Goal: Book appointment/travel/reservation

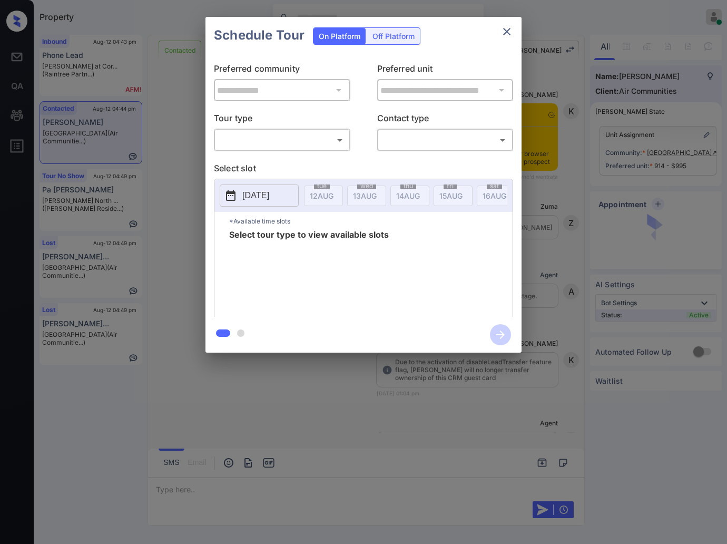
scroll to position [3192, 0]
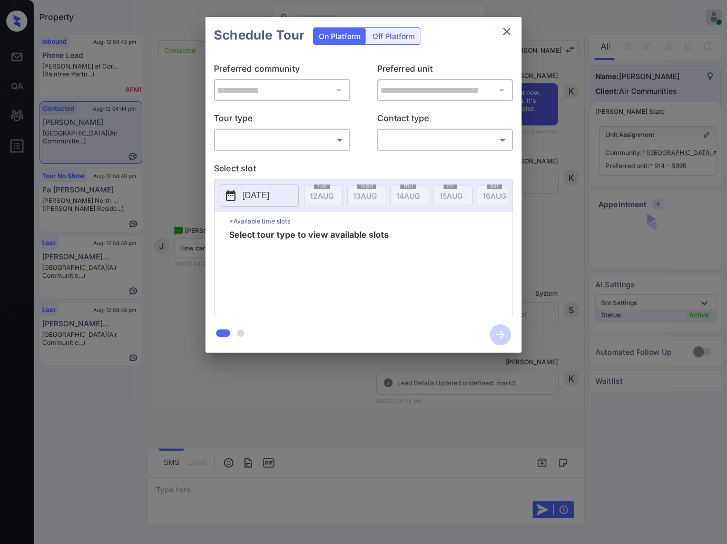
click at [324, 132] on body "Property [PERSON_NAME] Online Set yourself offline Set yourself on break Profil…" at bounding box center [363, 272] width 727 height 544
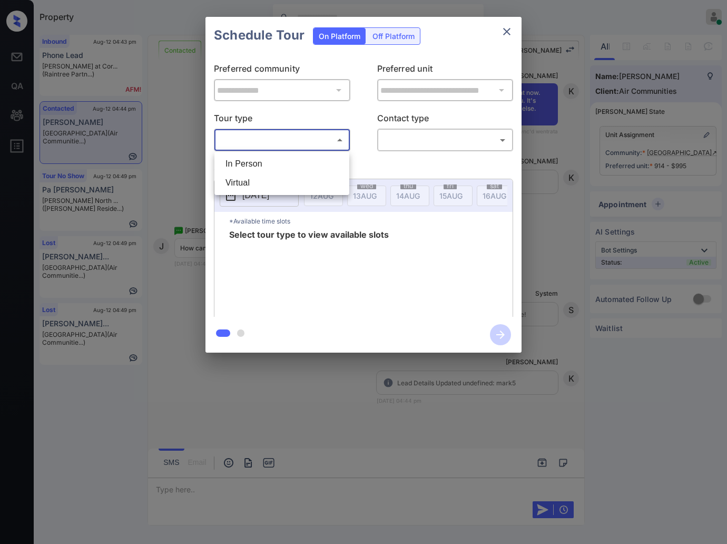
click at [320, 171] on li "In Person" at bounding box center [282, 163] width 130 height 19
type input "********"
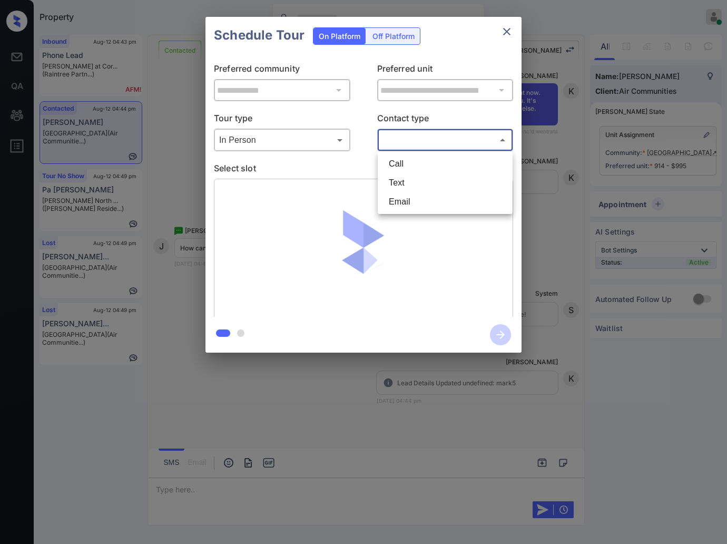
click at [404, 143] on body "Property Caroline Dacanay Online Set yourself offline Set yourself on break Pro…" at bounding box center [363, 272] width 727 height 544
click at [407, 179] on li "Text" at bounding box center [446, 182] width 130 height 19
type input "****"
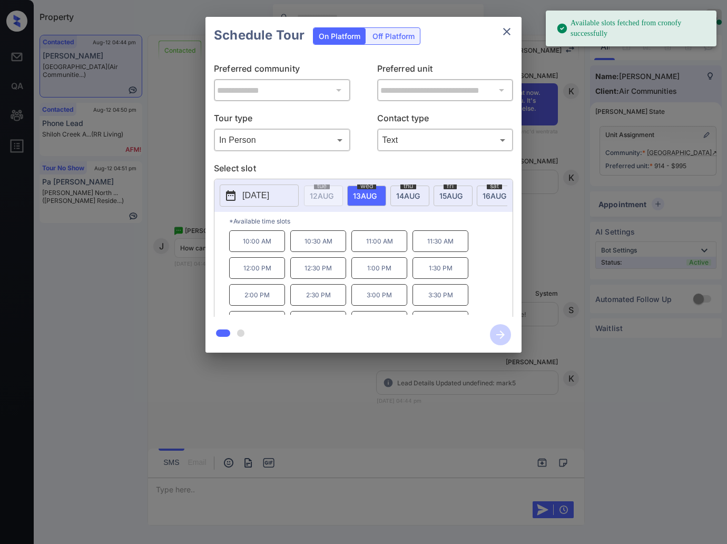
click at [259, 192] on p "2025-08-13" at bounding box center [255, 195] width 27 height 13
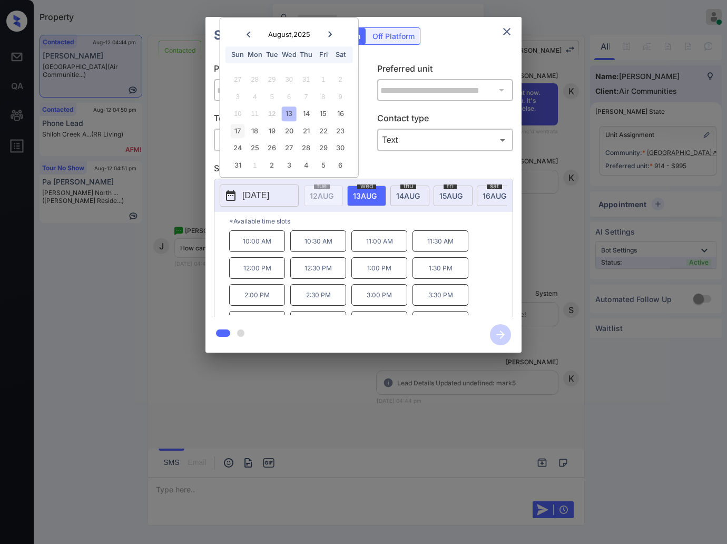
click at [235, 131] on div "17" at bounding box center [238, 131] width 14 height 14
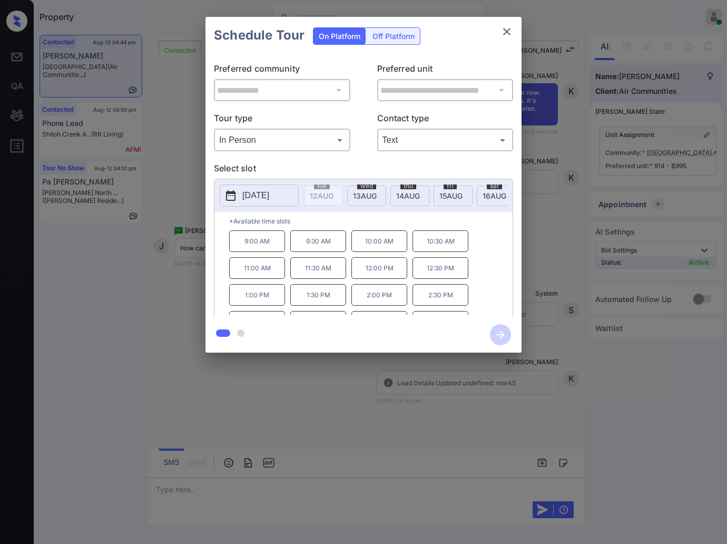
click at [268, 406] on div at bounding box center [363, 272] width 727 height 544
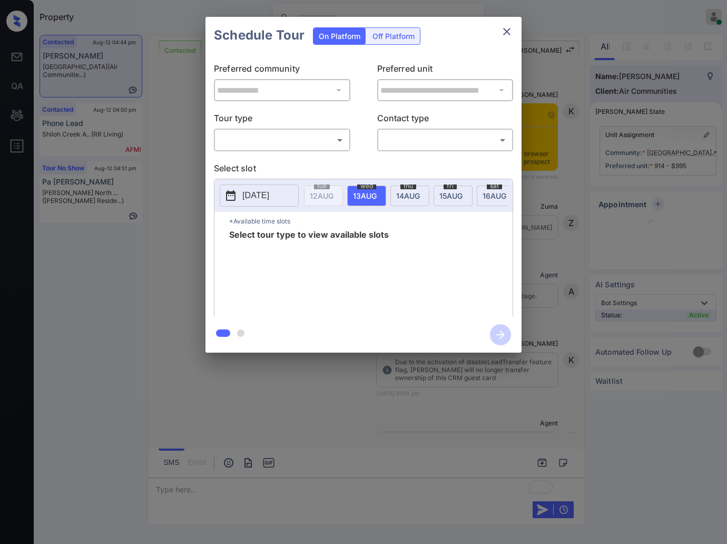
scroll to position [3129, 0]
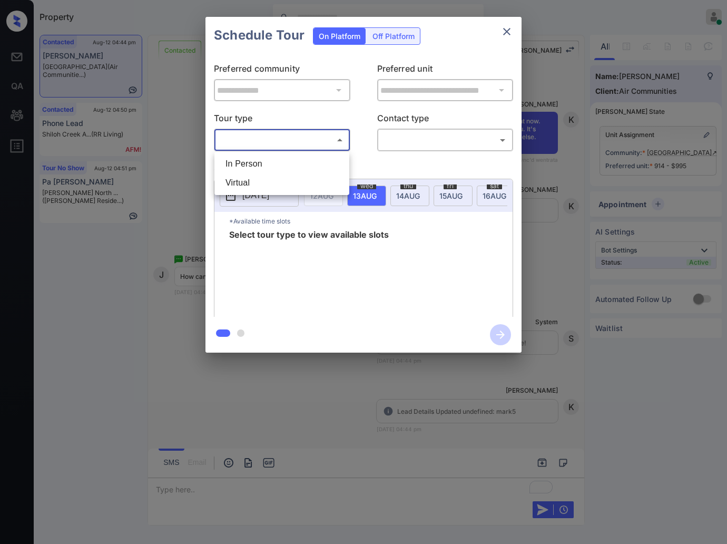
click at [314, 134] on body "Property Caroline Dacanay Online Set yourself offline Set yourself on break Pro…" at bounding box center [363, 272] width 727 height 544
click at [314, 169] on li "In Person" at bounding box center [282, 163] width 130 height 19
type input "********"
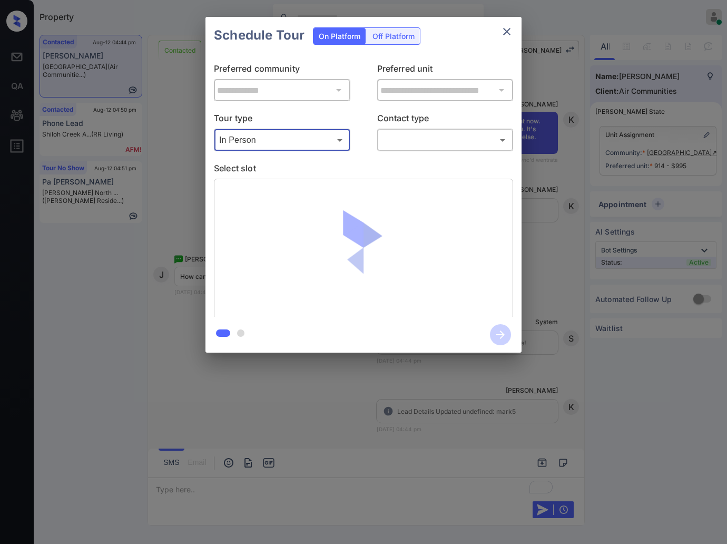
click at [440, 133] on body "Property Caroline Dacanay Online Set yourself offline Set yourself on break Pro…" at bounding box center [363, 272] width 727 height 544
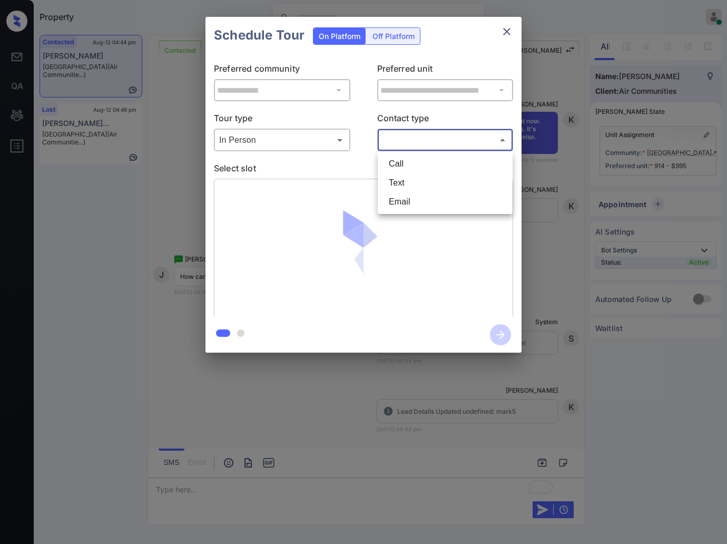
click at [422, 177] on li "Text" at bounding box center [446, 182] width 130 height 19
type input "****"
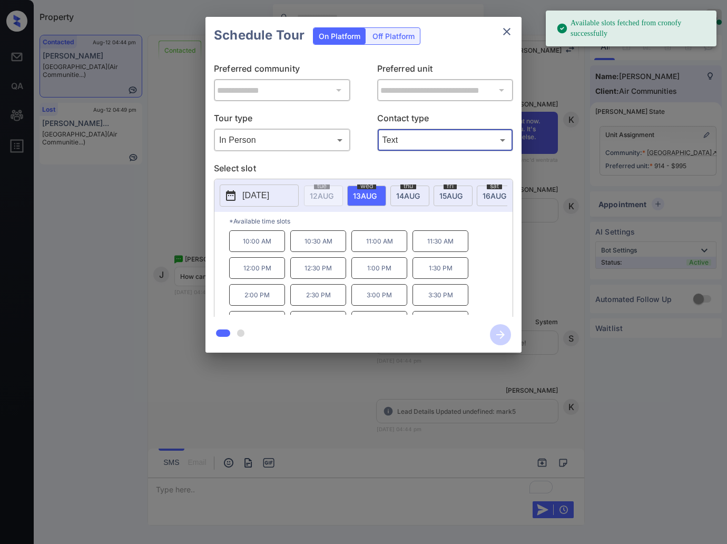
click at [264, 199] on p "2025-08-13" at bounding box center [255, 195] width 27 height 13
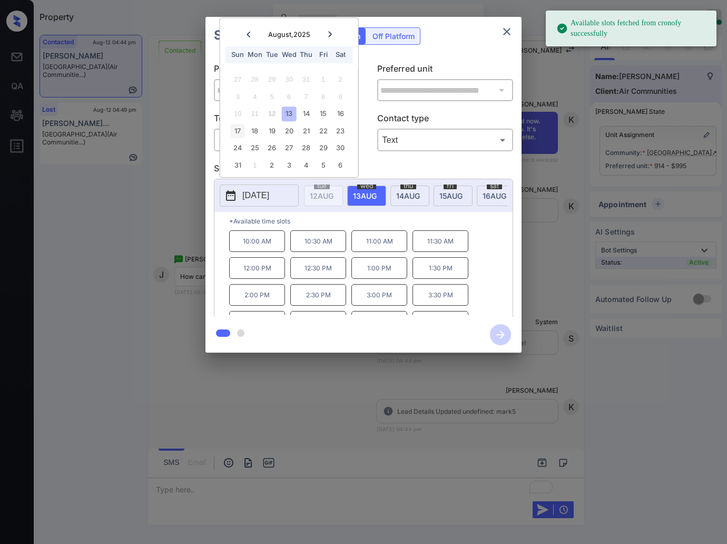
click at [238, 135] on div "17" at bounding box center [238, 131] width 14 height 14
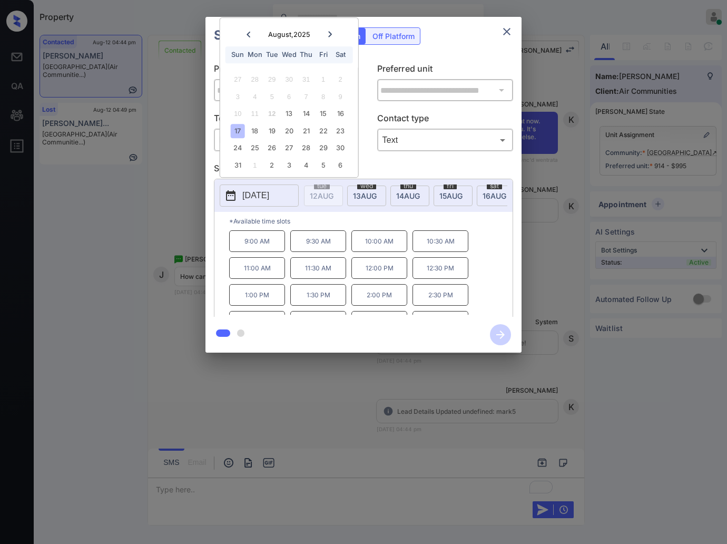
click at [260, 252] on p "9:00 AM" at bounding box center [257, 241] width 56 height 22
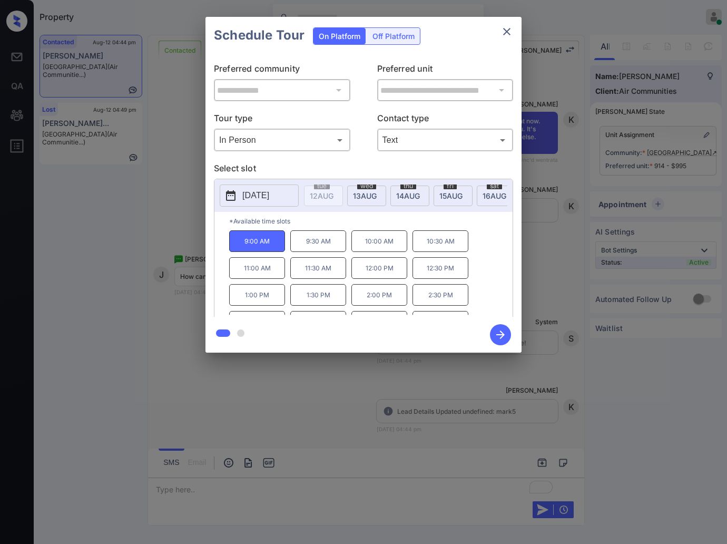
click at [504, 330] on icon "button" at bounding box center [500, 334] width 21 height 21
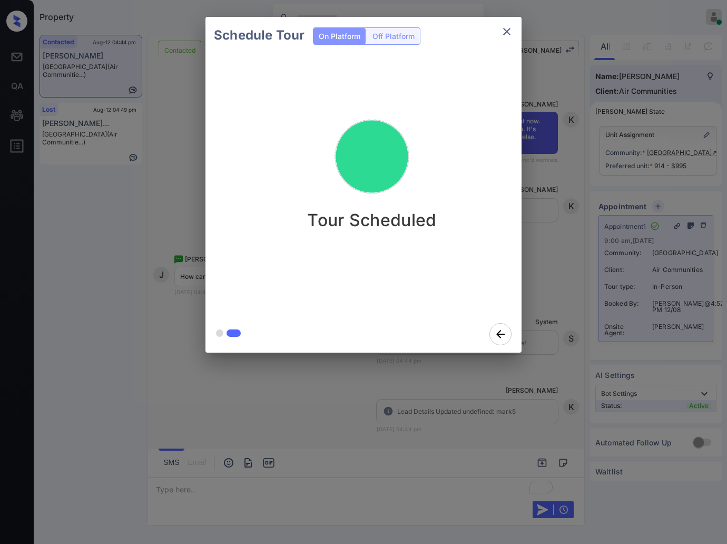
click at [551, 252] on div "Schedule Tour On Platform Off Platform Tour Scheduled" at bounding box center [363, 184] width 727 height 369
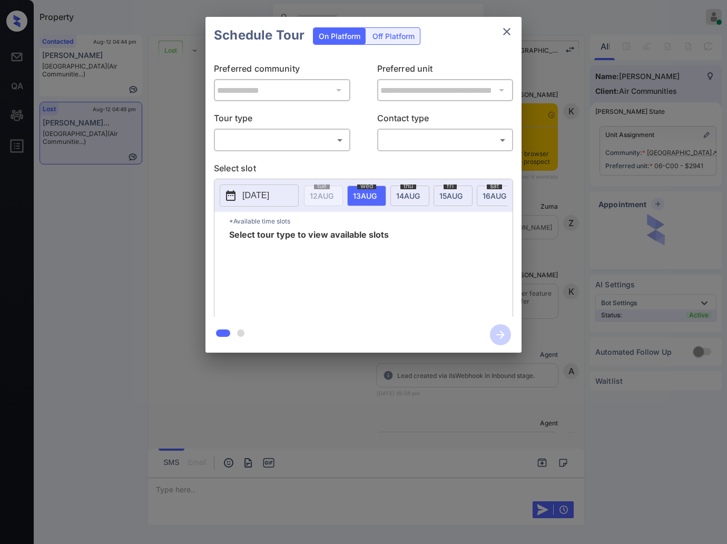
scroll to position [1896, 0]
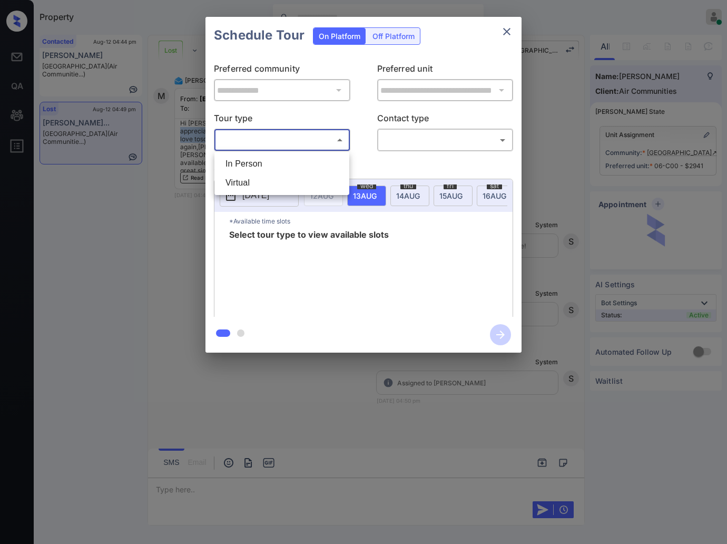
click at [317, 138] on body "Property Caroline Dacanay Online Set yourself offline Set yourself on break Pro…" at bounding box center [363, 272] width 727 height 544
click at [317, 155] on li "In Person" at bounding box center [282, 163] width 130 height 19
type input "********"
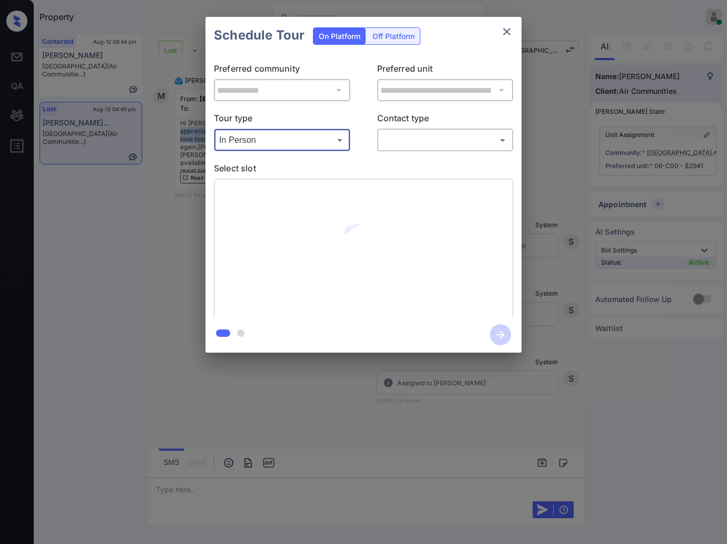
click at [401, 141] on body "Property Caroline Dacanay Online Set yourself offline Set yourself on break Pro…" at bounding box center [363, 272] width 727 height 544
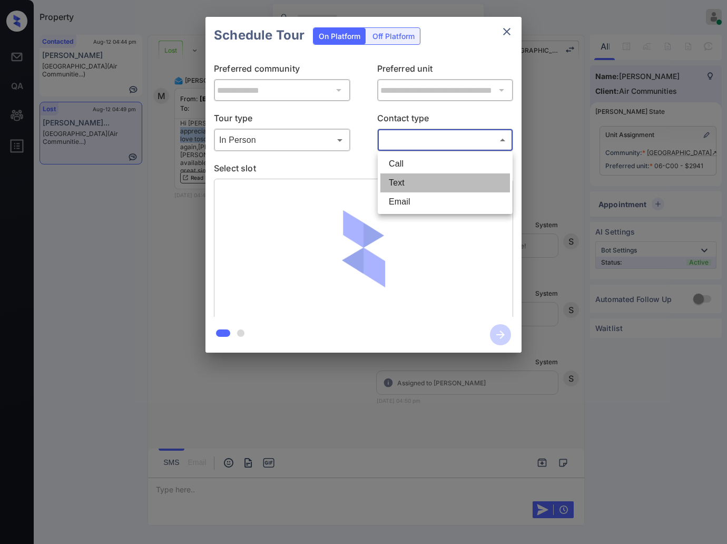
click at [406, 185] on li "Text" at bounding box center [446, 182] width 130 height 19
type input "****"
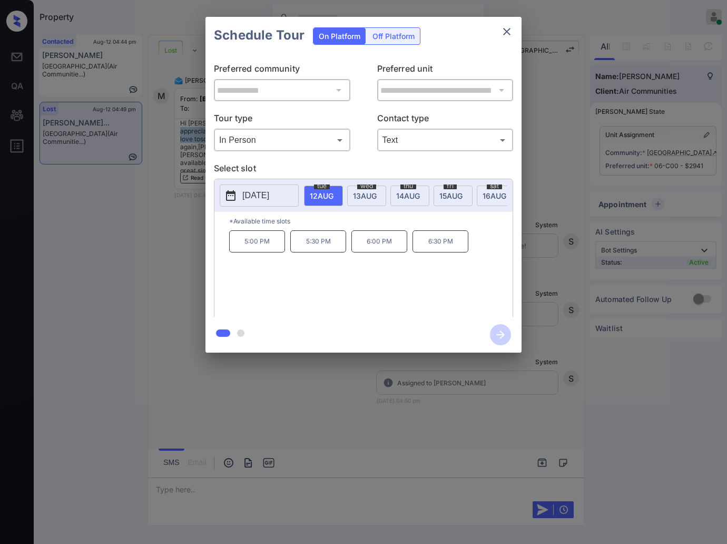
click at [269, 196] on p "[DATE]" at bounding box center [255, 195] width 27 height 13
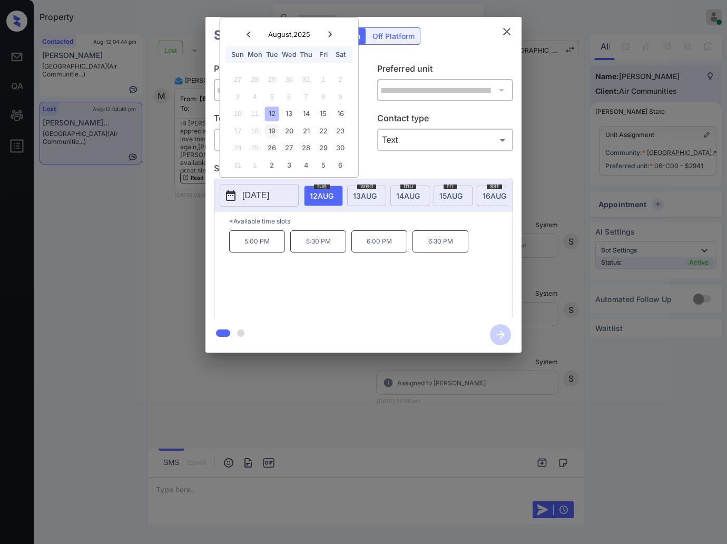
click at [274, 130] on div "19" at bounding box center [272, 131] width 14 height 14
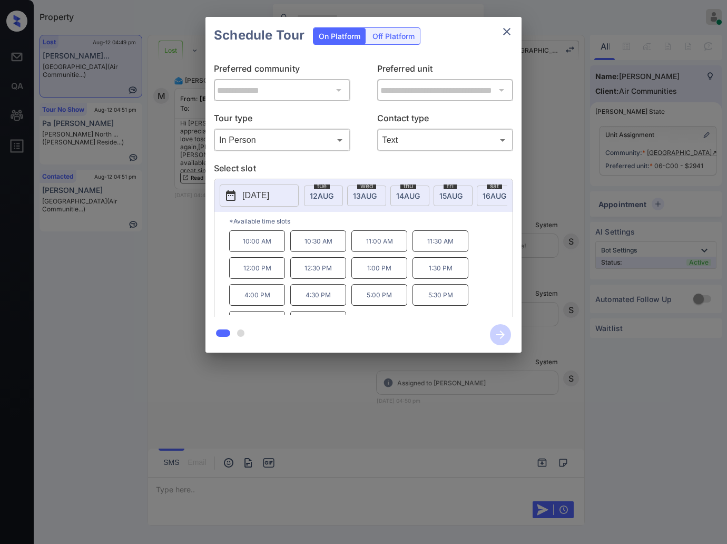
click at [182, 239] on div "**********" at bounding box center [363, 184] width 727 height 369
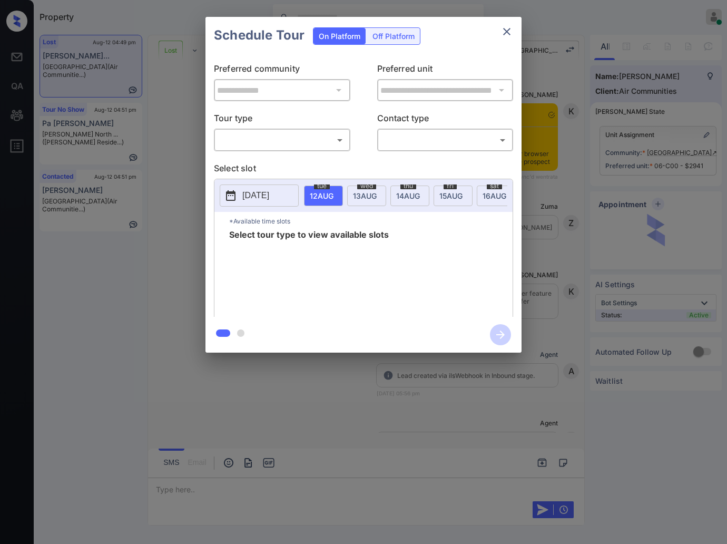
scroll to position [1896, 0]
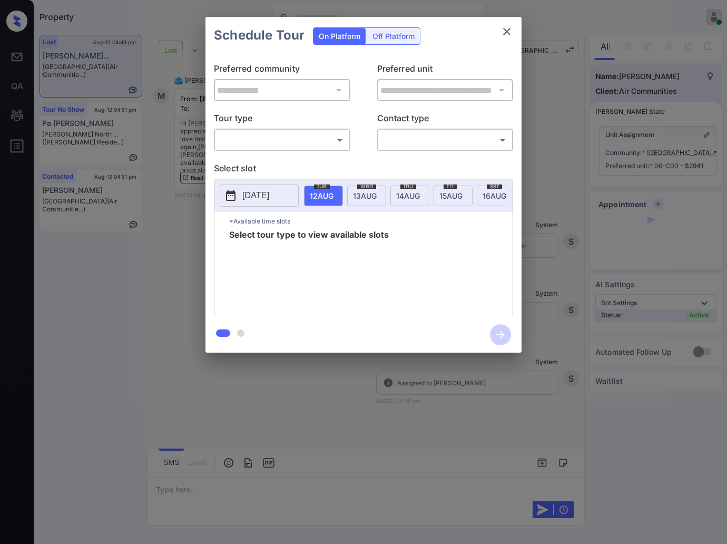
click at [272, 142] on body "Property Caroline Dacanay Online Set yourself offline Set yourself on break Pro…" at bounding box center [363, 272] width 727 height 544
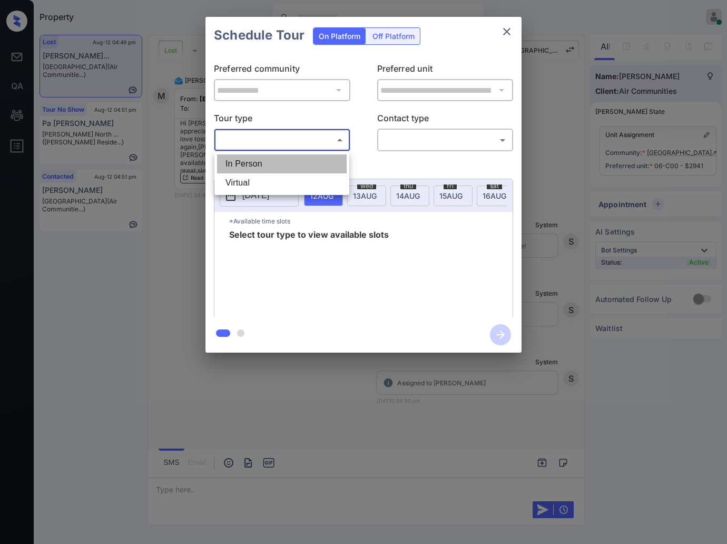
drag, startPoint x: 279, startPoint y: 161, endPoint x: 335, endPoint y: 168, distance: 56.3
click at [280, 161] on li "In Person" at bounding box center [282, 163] width 130 height 19
type input "********"
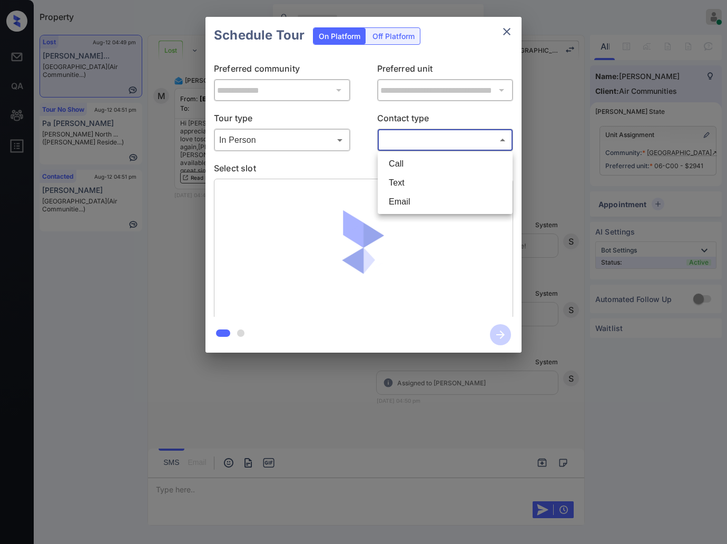
click at [422, 135] on body "Property Caroline Dacanay Online Set yourself offline Set yourself on break Pro…" at bounding box center [363, 272] width 727 height 544
click at [443, 179] on li "Text" at bounding box center [446, 182] width 130 height 19
type input "****"
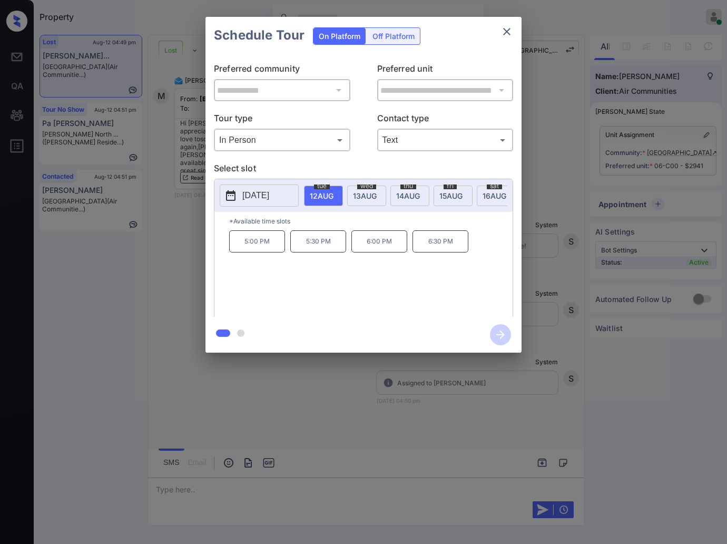
click at [265, 195] on p "2025-08-12" at bounding box center [255, 195] width 27 height 13
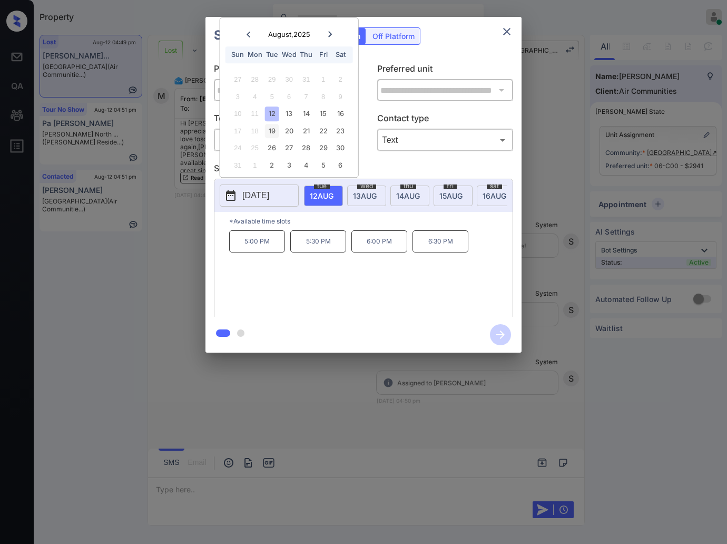
click at [272, 125] on div "19" at bounding box center [272, 131] width 14 height 14
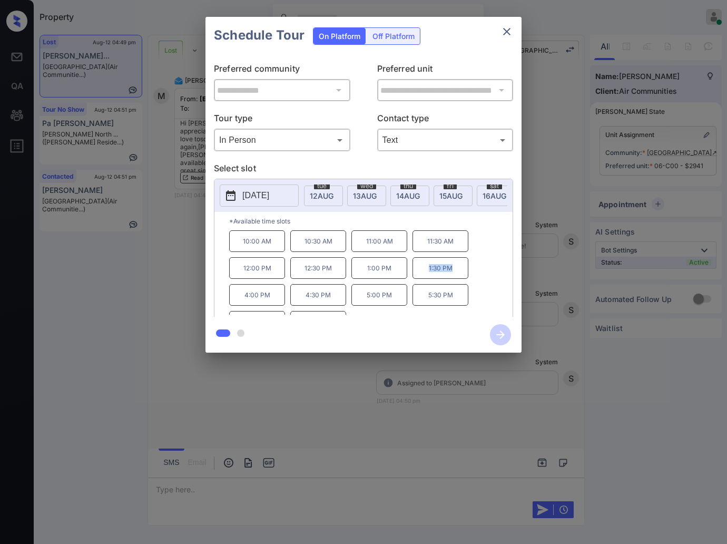
drag, startPoint x: 453, startPoint y: 278, endPoint x: 428, endPoint y: 277, distance: 24.8
click at [428, 277] on p "1:30 PM" at bounding box center [441, 268] width 56 height 22
copy p "1:30 PM"
drag, startPoint x: 280, startPoint y: 303, endPoint x: 237, endPoint y: 301, distance: 42.7
click at [237, 301] on p "4:00 PM" at bounding box center [257, 295] width 56 height 22
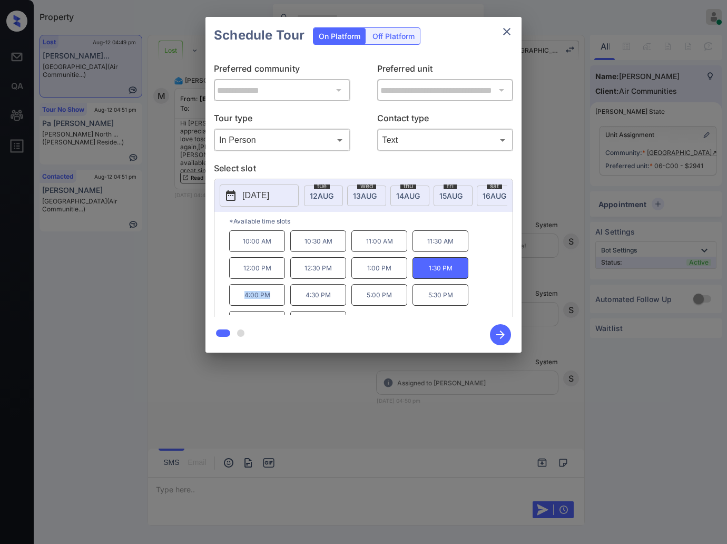
copy p "4:00 PM"
drag, startPoint x: 457, startPoint y: 303, endPoint x: 430, endPoint y: 304, distance: 28.0
click at [430, 304] on p "5:30 PM" at bounding box center [441, 295] width 56 height 22
copy p "5:30 PM"
click at [209, 427] on div at bounding box center [363, 272] width 727 height 544
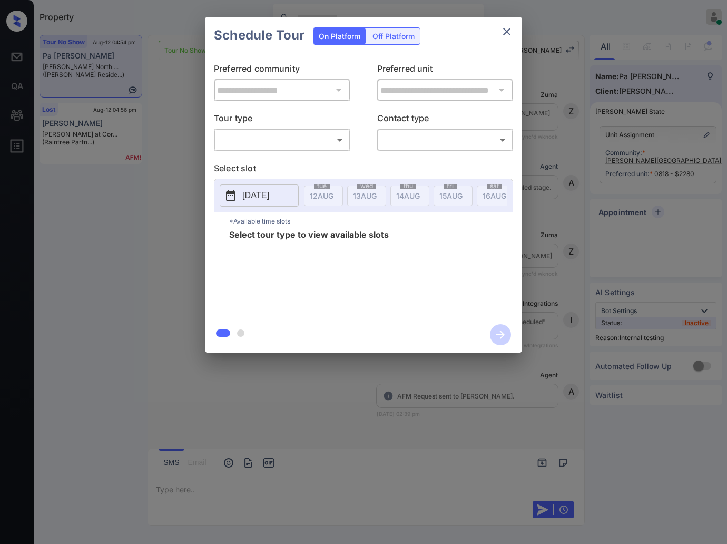
scroll to position [3808, 0]
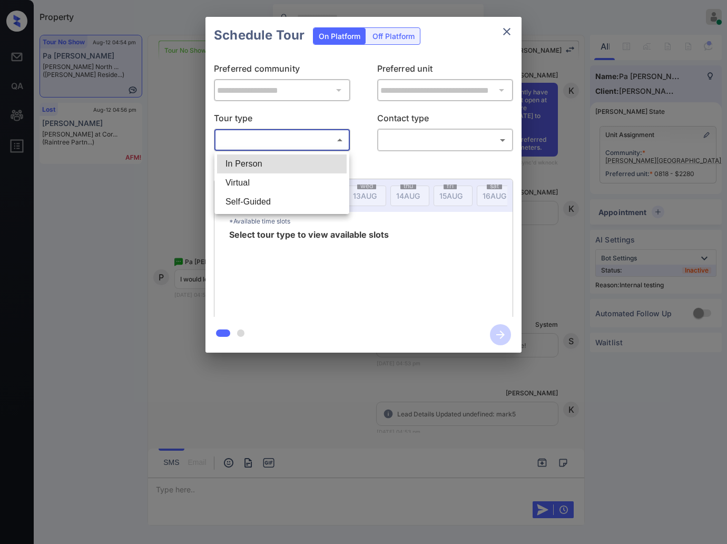
click at [313, 140] on body "Property [PERSON_NAME] Online Set yourself offline Set yourself on break Profil…" at bounding box center [363, 272] width 727 height 544
click at [316, 164] on li "In Person" at bounding box center [282, 163] width 130 height 19
type input "********"
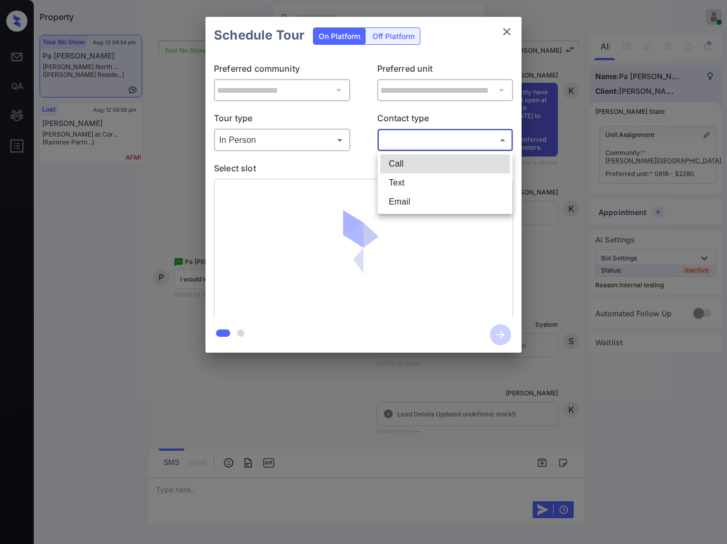
click at [431, 132] on body "Property Caroline Dacanay Online Set yourself offline Set yourself on break Pro…" at bounding box center [363, 272] width 727 height 544
drag, startPoint x: 414, startPoint y: 193, endPoint x: 412, endPoint y: 183, distance: 10.9
click at [412, 183] on ul "Call Text Email" at bounding box center [445, 183] width 135 height 62
click at [412, 183] on li "Text" at bounding box center [446, 182] width 130 height 19
type input "****"
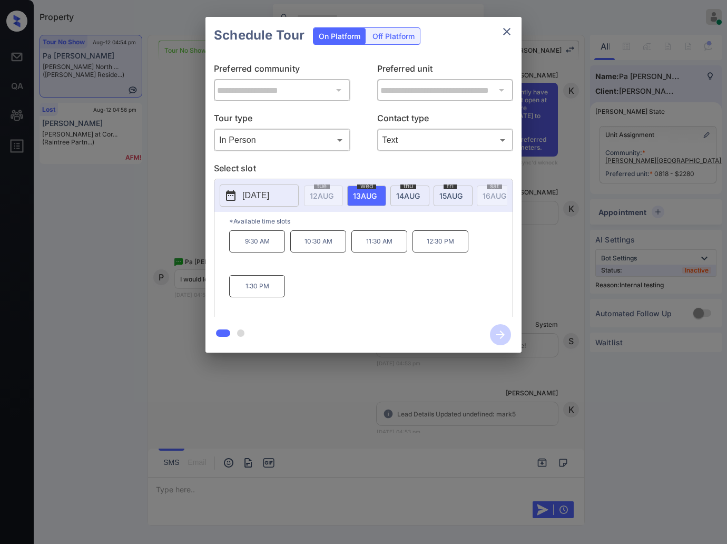
click at [174, 215] on div "**********" at bounding box center [363, 184] width 727 height 369
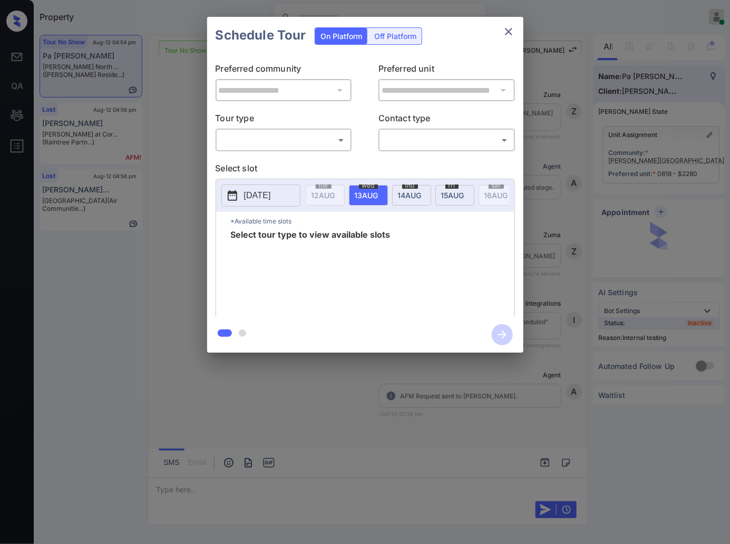
scroll to position [3574, 0]
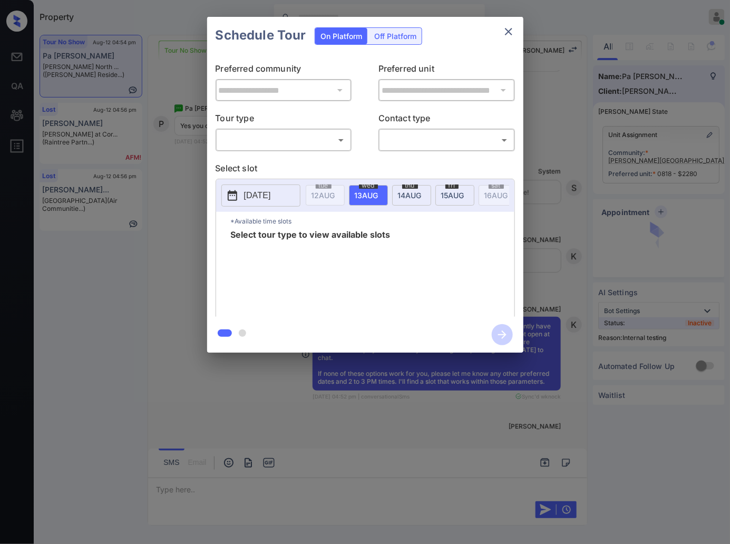
click at [271, 144] on body "Property [PERSON_NAME] Online Set yourself offline Set yourself on break Profil…" at bounding box center [365, 272] width 730 height 544
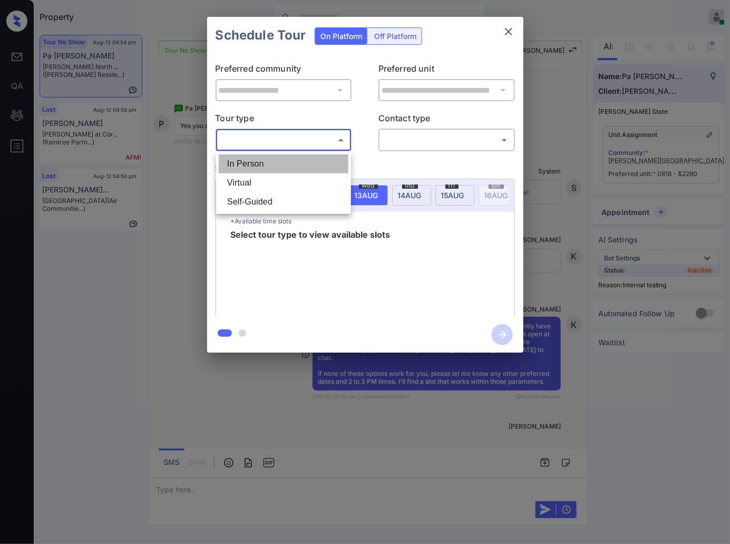
click at [276, 165] on li "In Person" at bounding box center [284, 163] width 130 height 19
type input "********"
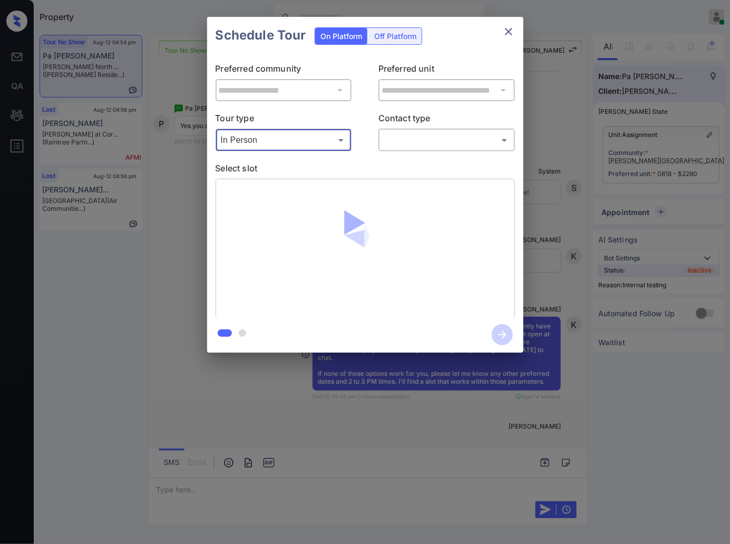
click at [415, 144] on body "Property [PERSON_NAME] Online Set yourself offline Set yourself on break Profil…" at bounding box center [365, 272] width 730 height 544
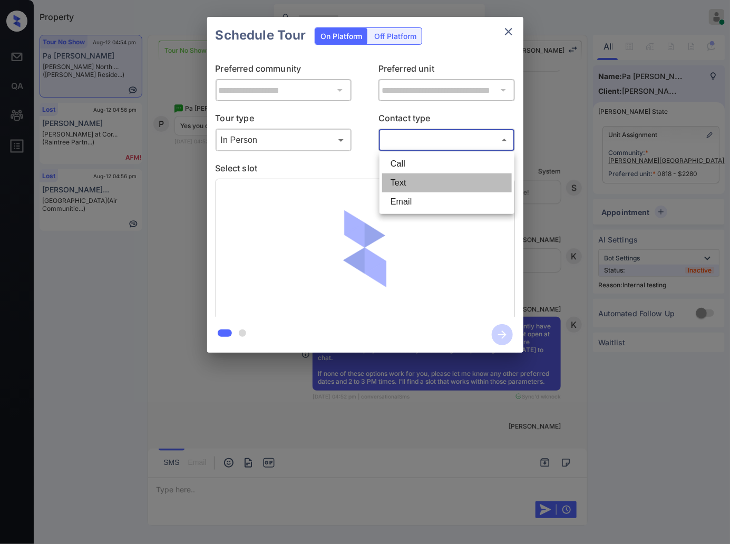
click at [415, 178] on li "Text" at bounding box center [447, 182] width 130 height 19
type input "****"
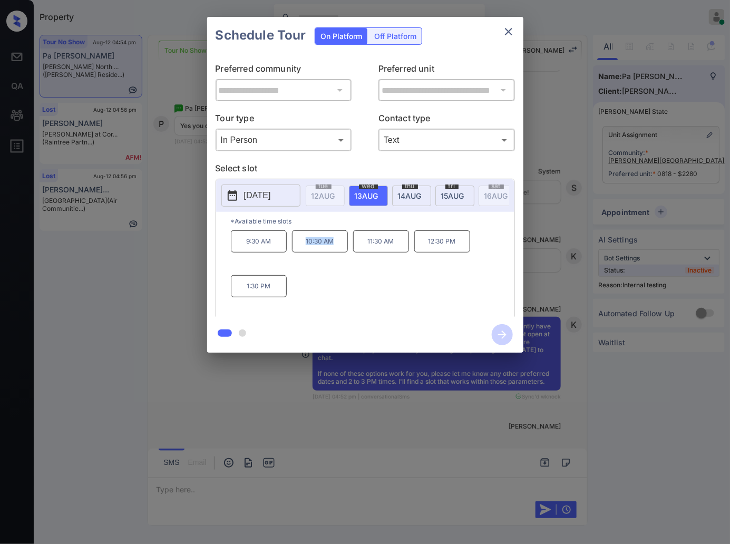
drag, startPoint x: 341, startPoint y: 255, endPoint x: 299, endPoint y: 251, distance: 41.8
click at [299, 251] on p "10:30 AM" at bounding box center [320, 241] width 56 height 22
copy p "10:30 AM"
drag, startPoint x: 456, startPoint y: 249, endPoint x: 425, endPoint y: 249, distance: 30.6
click at [425, 249] on p "12:30 PM" at bounding box center [442, 241] width 56 height 22
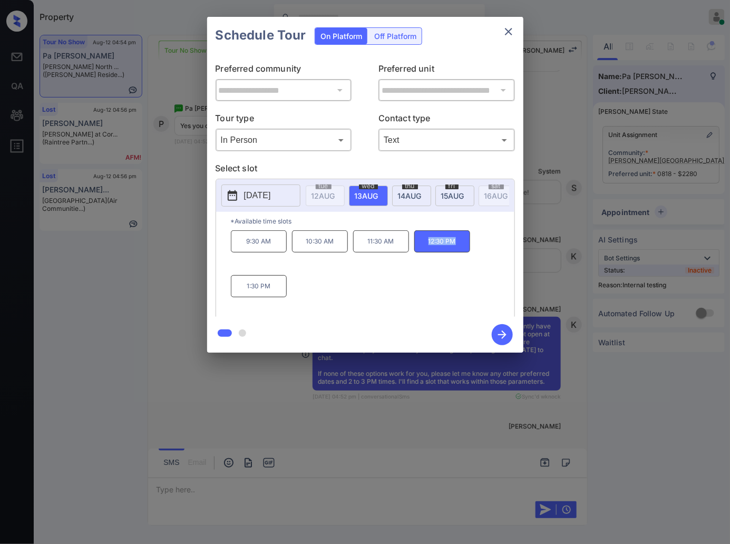
copy p "12:30 PM"
drag, startPoint x: 282, startPoint y: 292, endPoint x: 245, endPoint y: 292, distance: 37.9
click at [245, 292] on p "1:30 PM" at bounding box center [259, 286] width 56 height 22
copy p "1:30 PM"
click at [280, 431] on div at bounding box center [365, 272] width 730 height 544
